Goal: Task Accomplishment & Management: Use online tool/utility

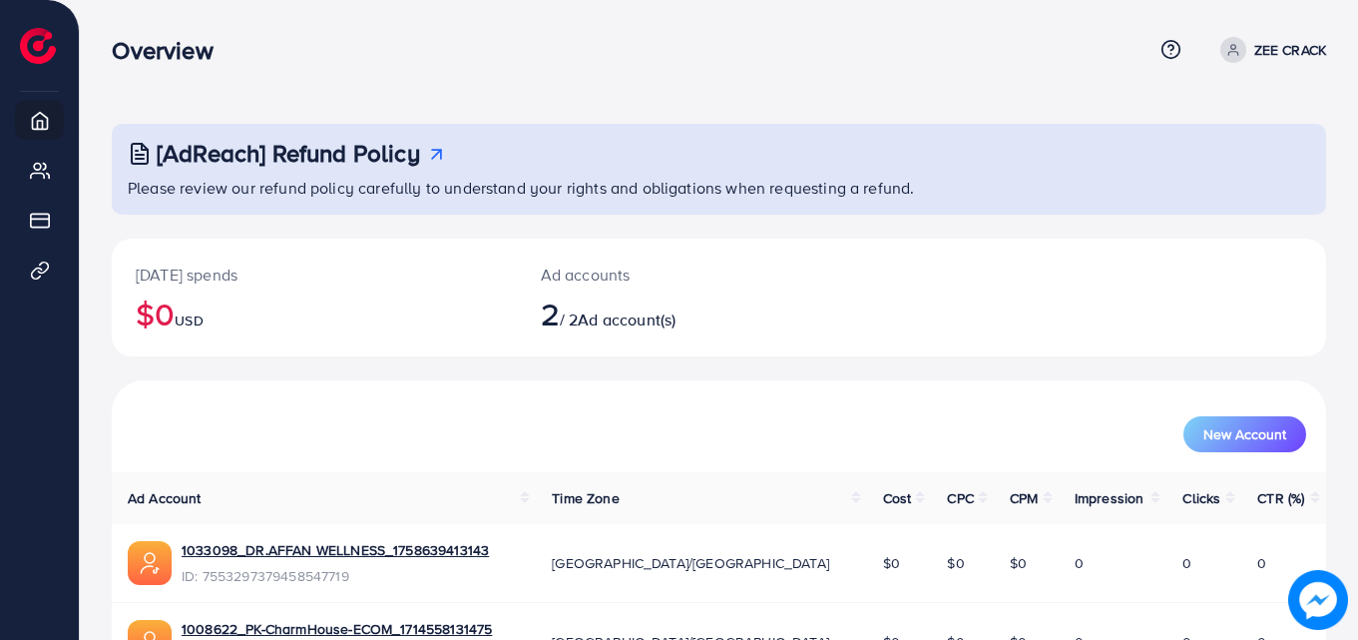
scroll to position [126, 0]
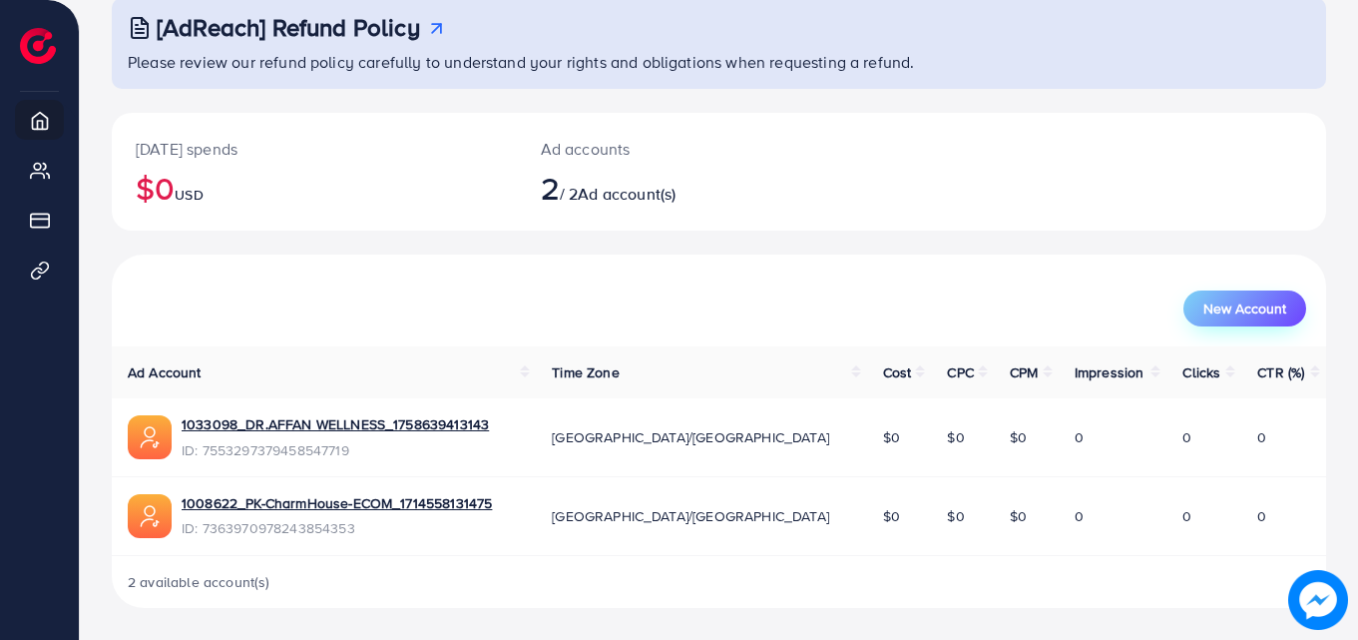
click at [1272, 303] on span "New Account" at bounding box center [1244, 308] width 83 height 14
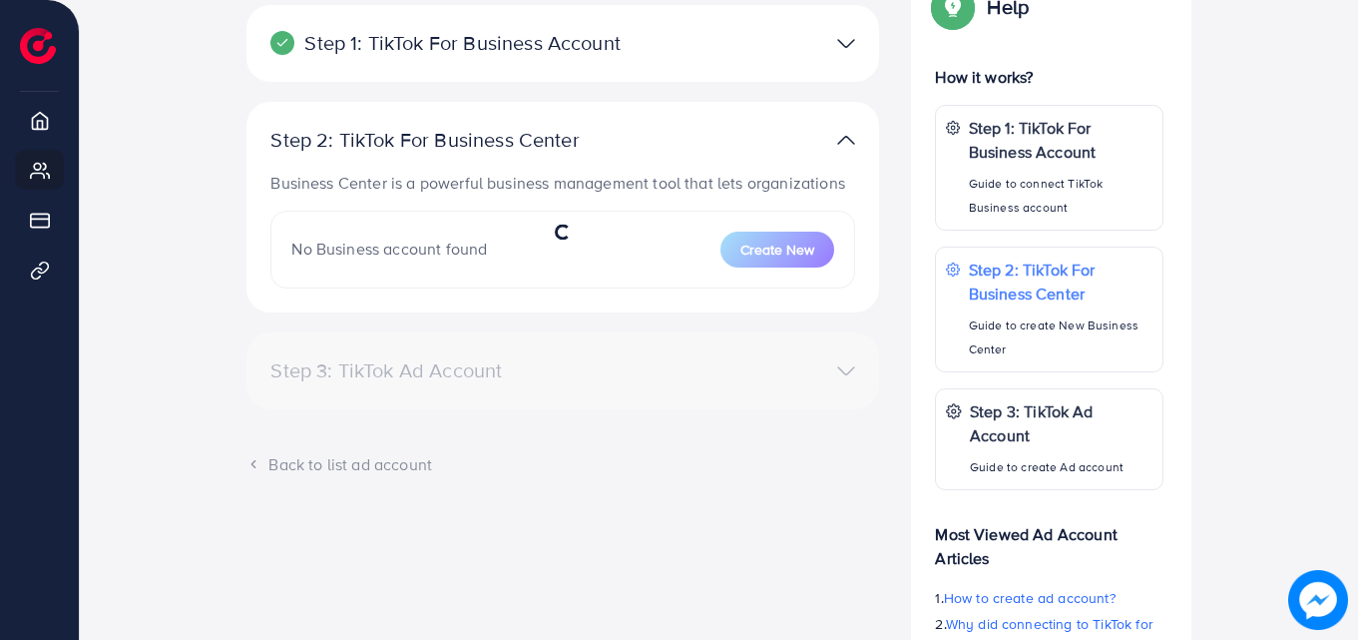
scroll to position [281, 0]
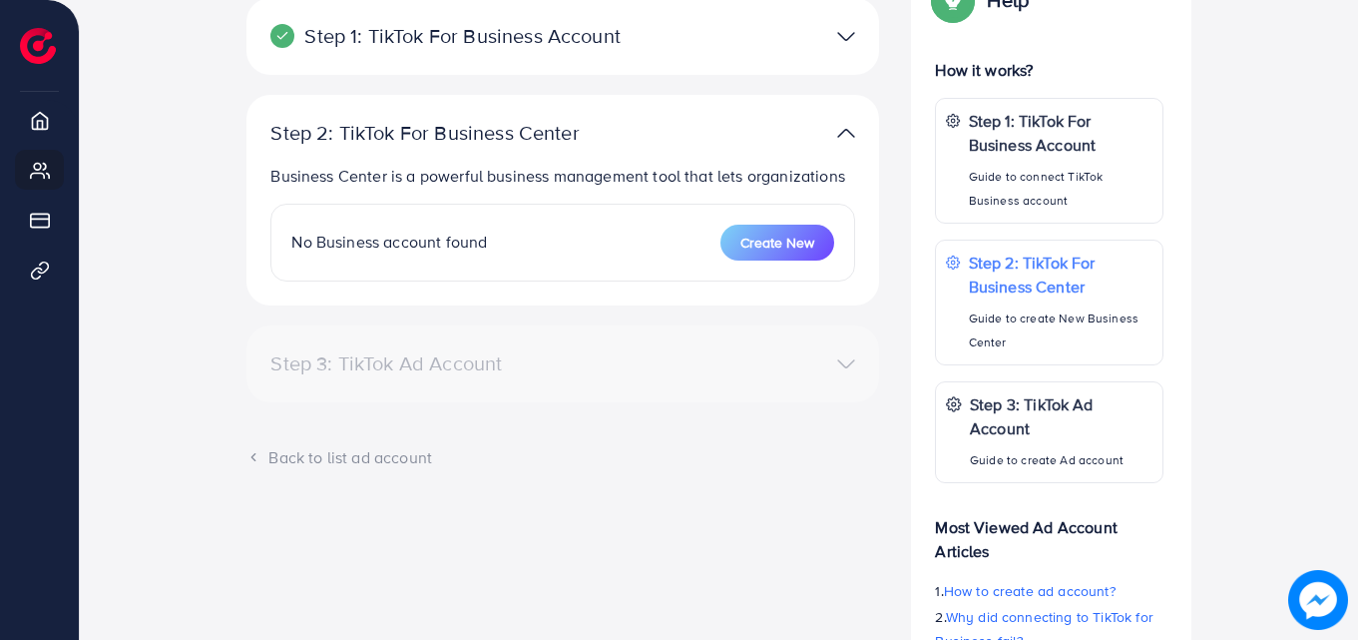
select select
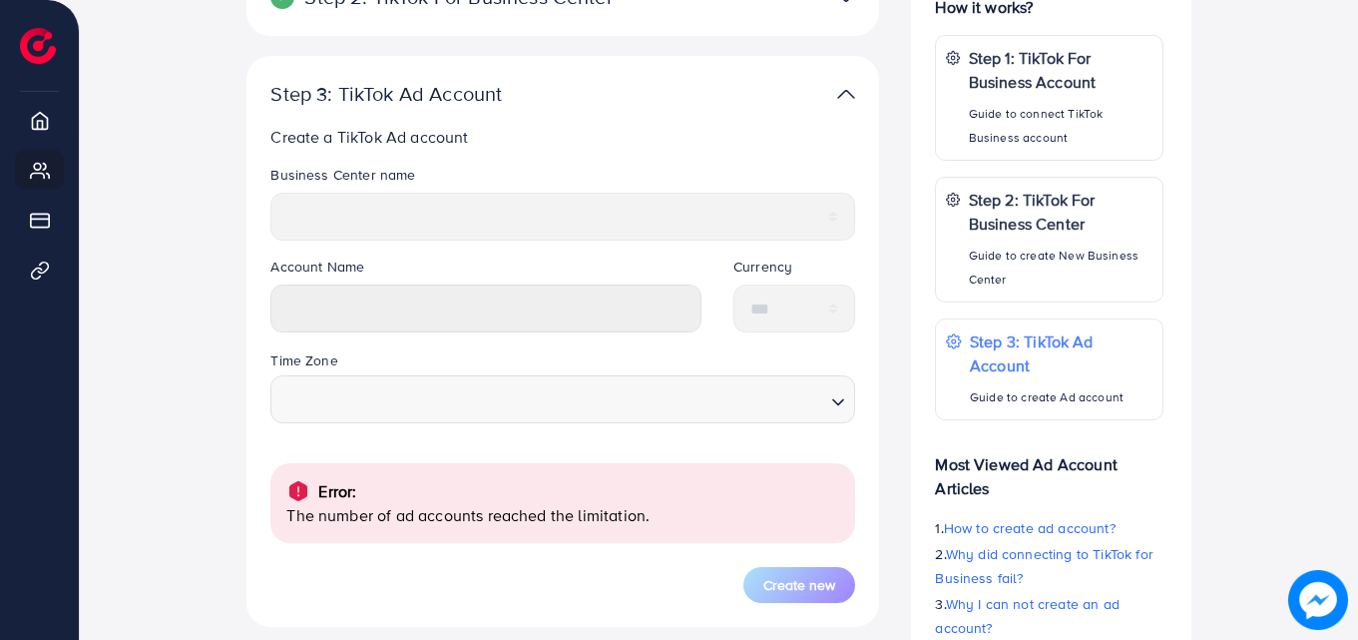
scroll to position [489, 0]
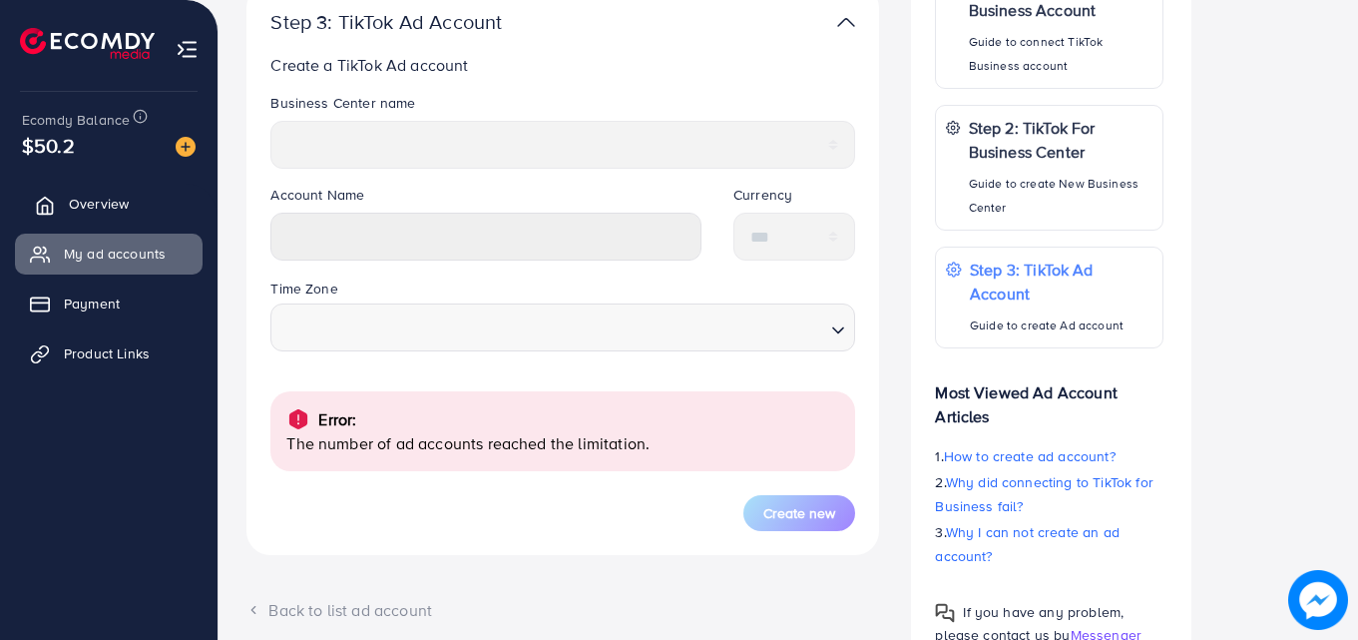
click at [72, 194] on span "Overview" at bounding box center [99, 204] width 60 height 20
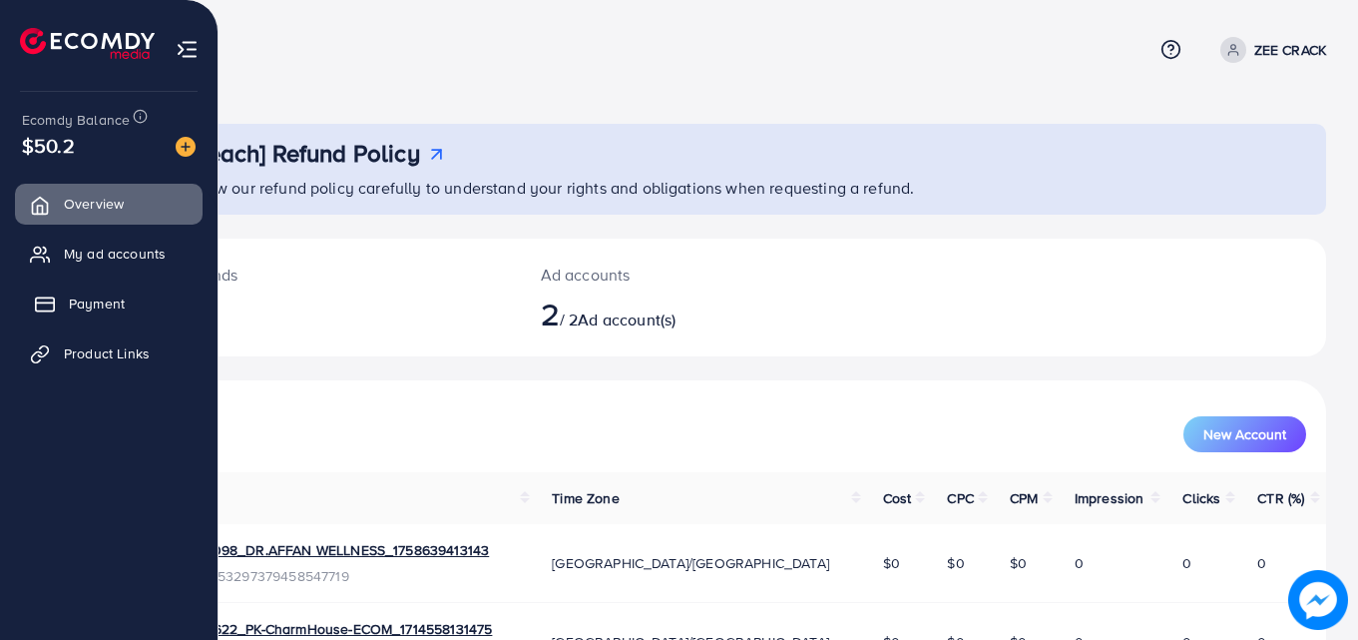
click at [86, 318] on link "Payment" at bounding box center [109, 303] width 188 height 40
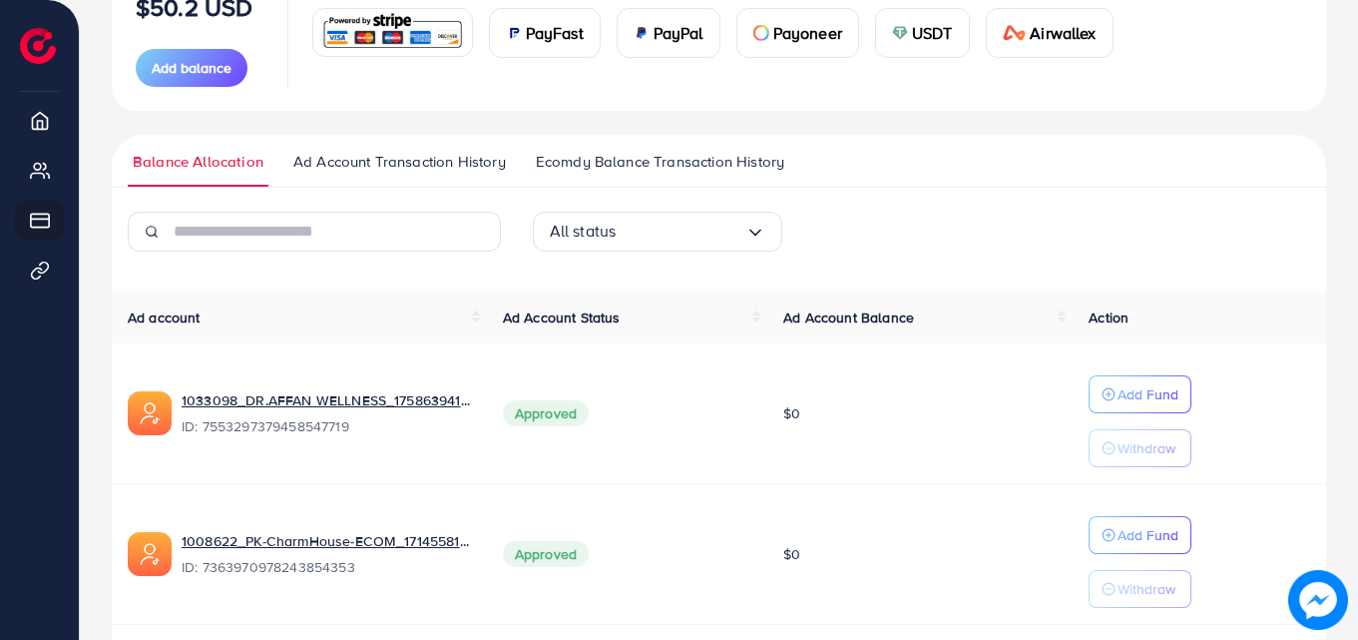
scroll to position [297, 0]
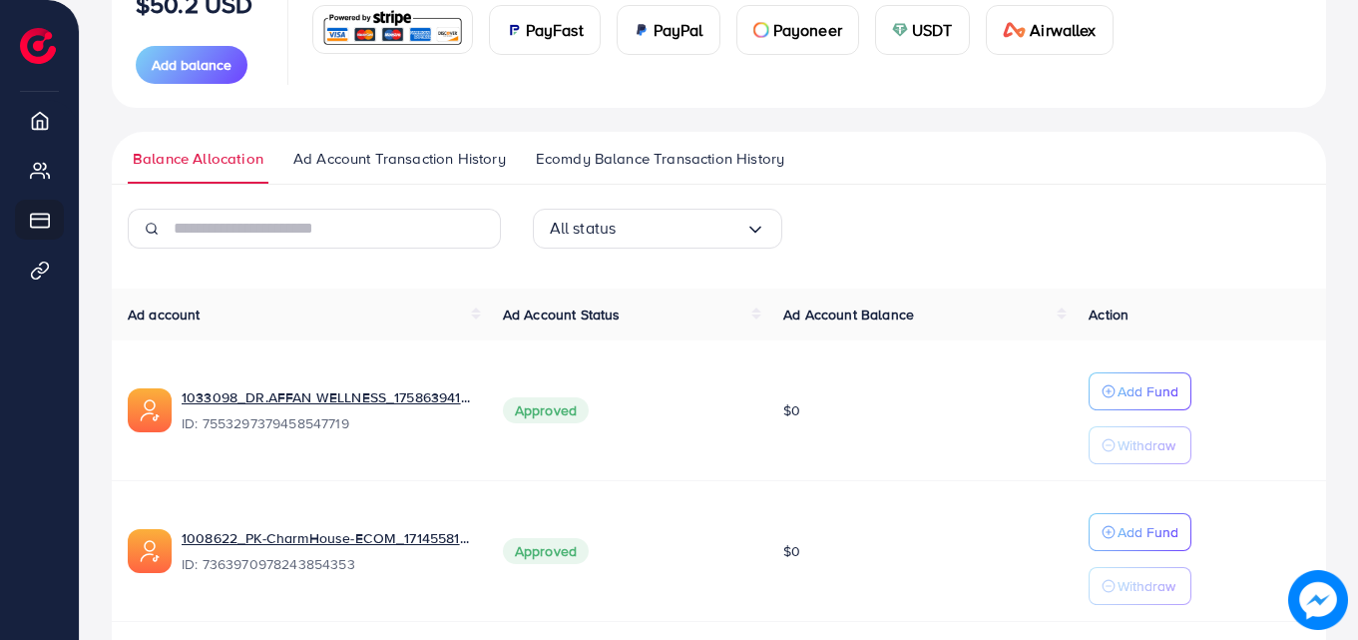
click at [454, 155] on span "Ad Account Transaction History" at bounding box center [399, 159] width 213 height 22
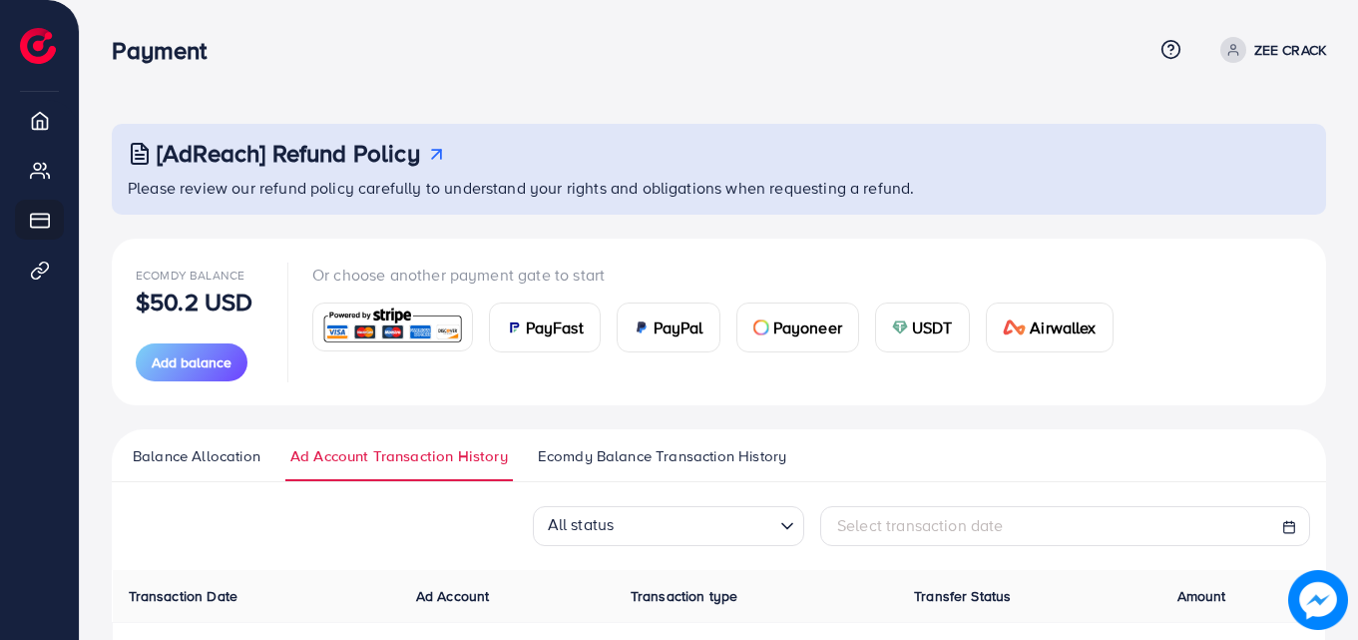
click at [567, 462] on span "Ecomdy Balance Transaction History" at bounding box center [662, 456] width 248 height 22
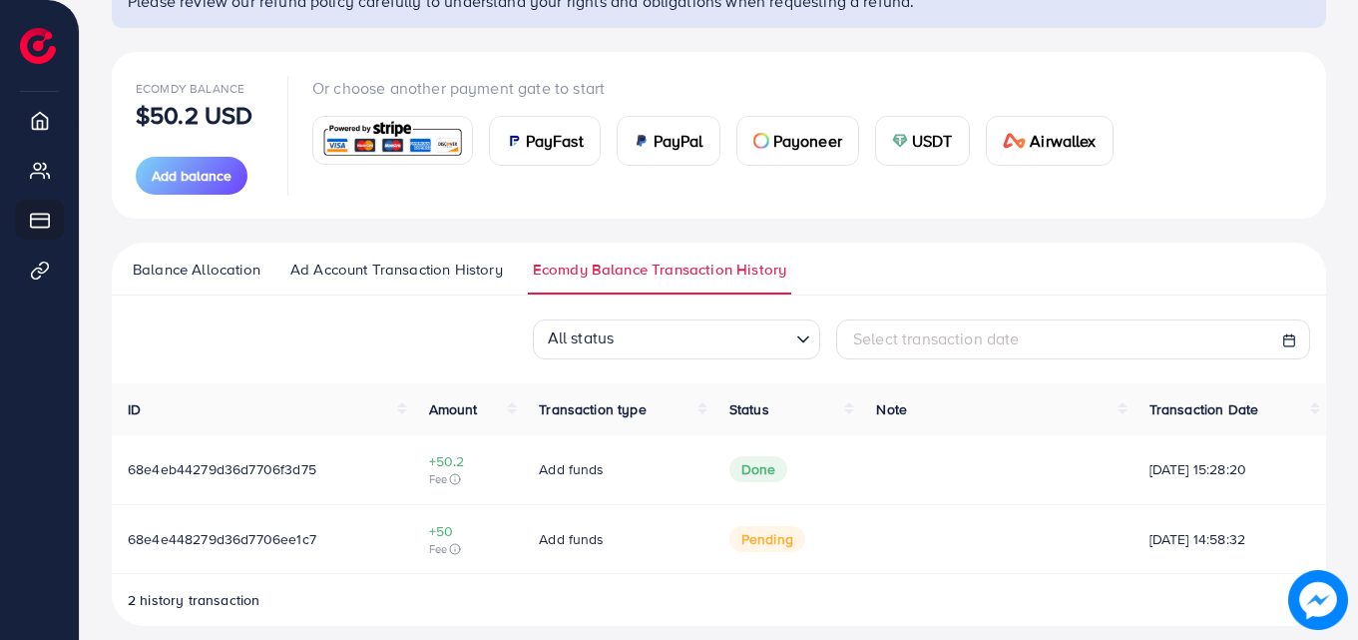
scroll to position [205, 0]
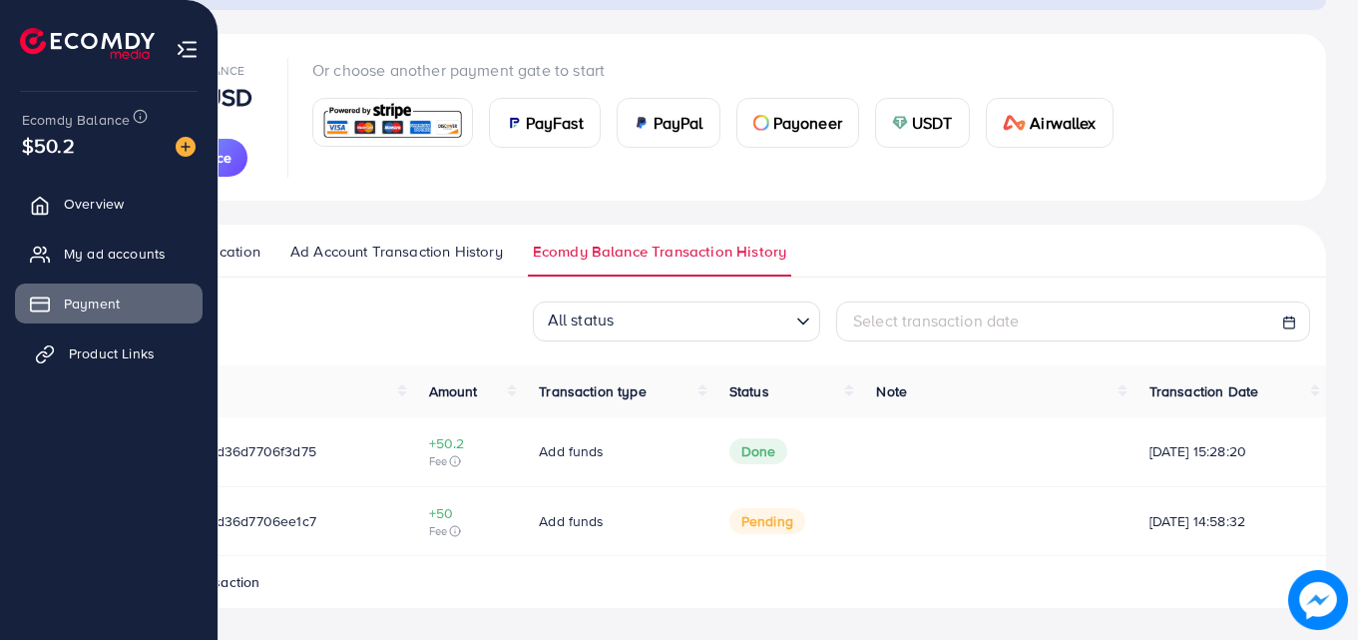
click at [106, 343] on span "Product Links" at bounding box center [112, 353] width 86 height 20
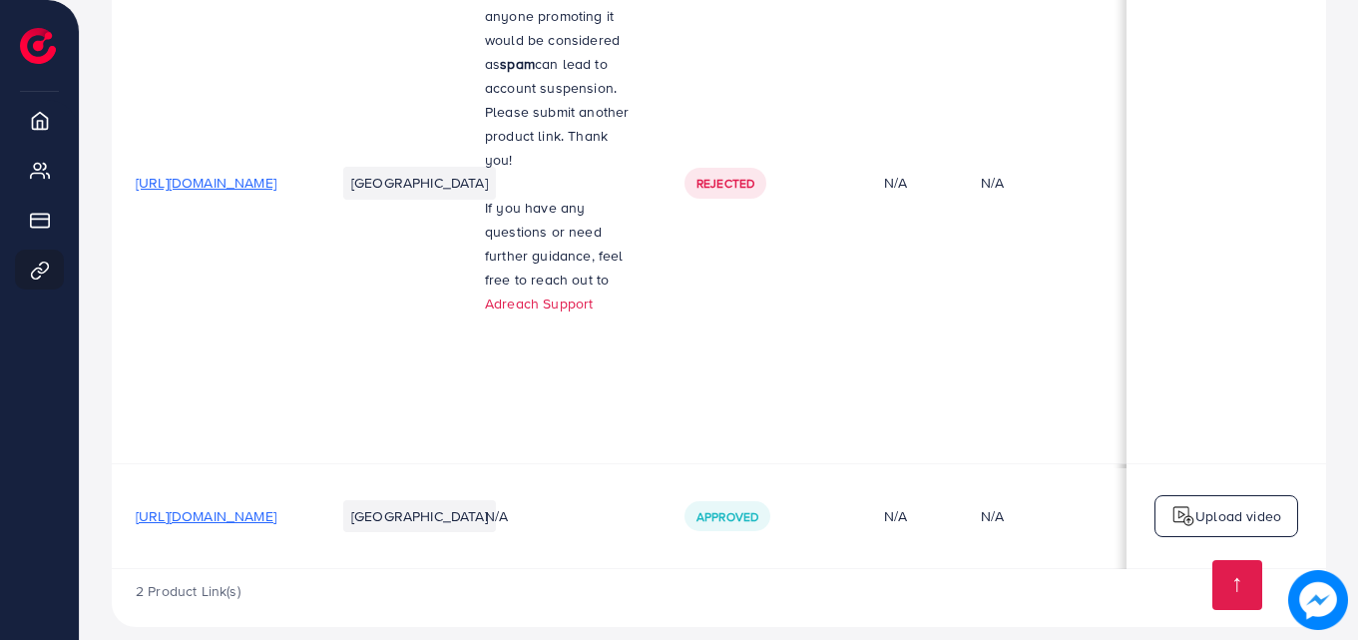
click at [251, 506] on span "[URL][DOMAIN_NAME]" at bounding box center [206, 516] width 141 height 20
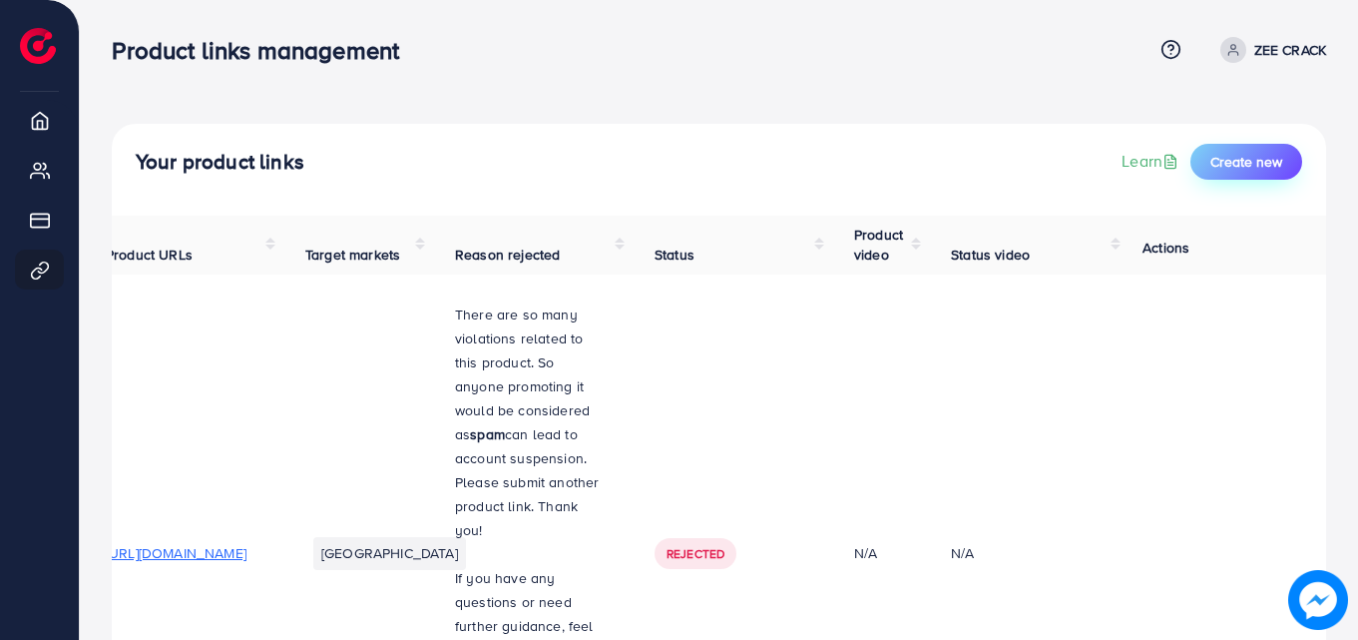
click at [1252, 155] on span "Create new" at bounding box center [1246, 162] width 72 height 20
